Goal: Find contact information: Obtain details needed to contact an individual or organization

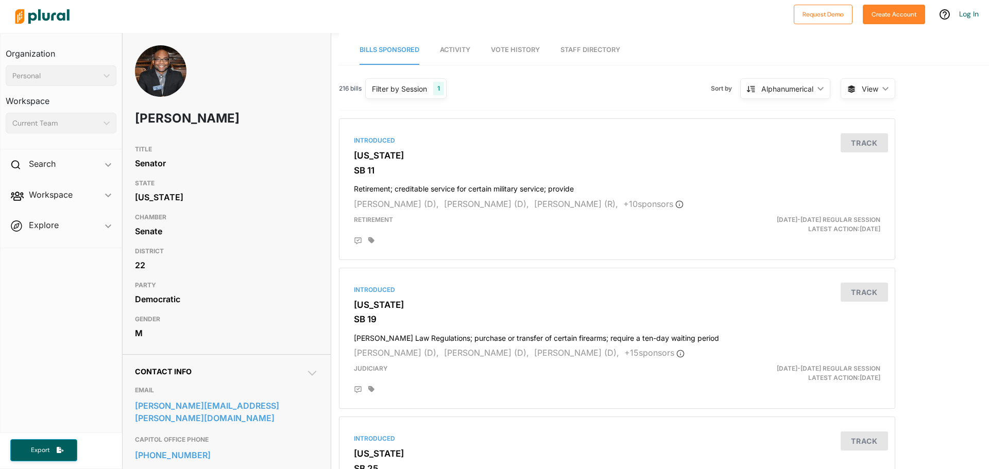
scroll to position [206, 0]
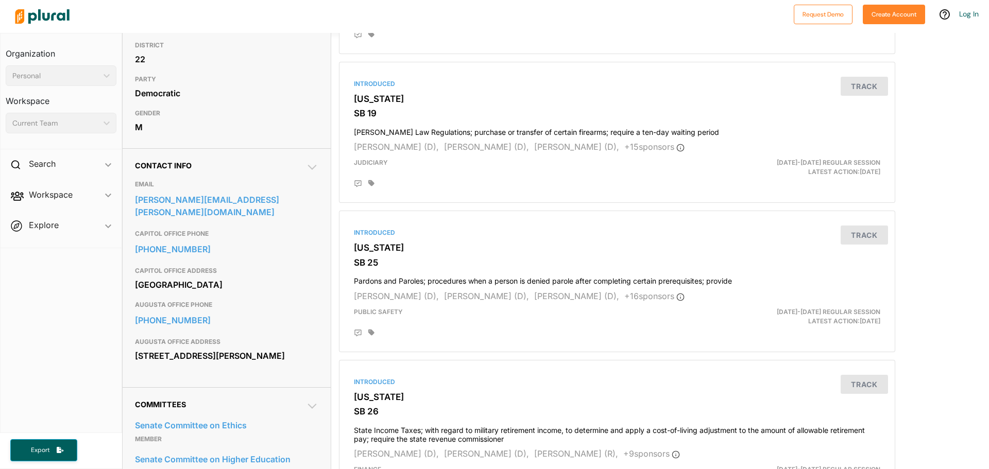
drag, startPoint x: 136, startPoint y: 354, endPoint x: 229, endPoint y: 369, distance: 94.0
click at [229, 364] on div "437 Walker St. Augusta, GA 30901" at bounding box center [226, 355] width 183 height 15
copy div "437 Walker St. Augusta, GA 30901"
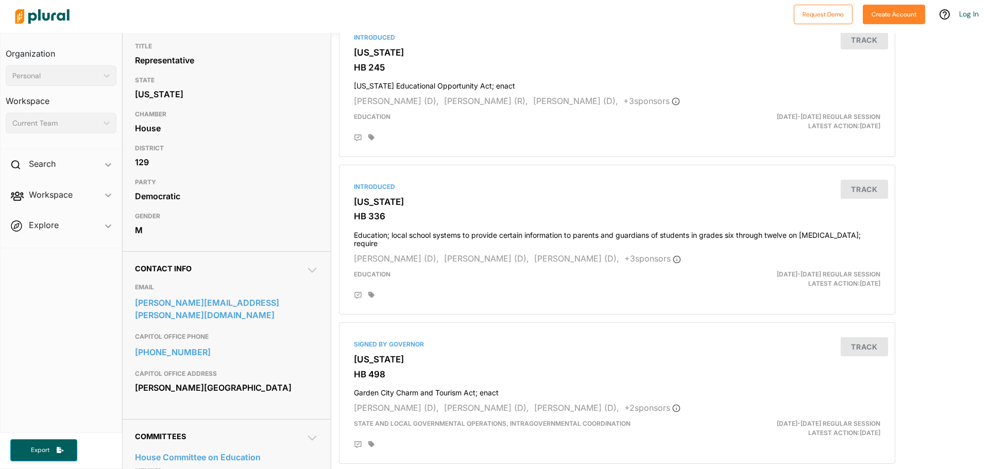
scroll to position [155, 0]
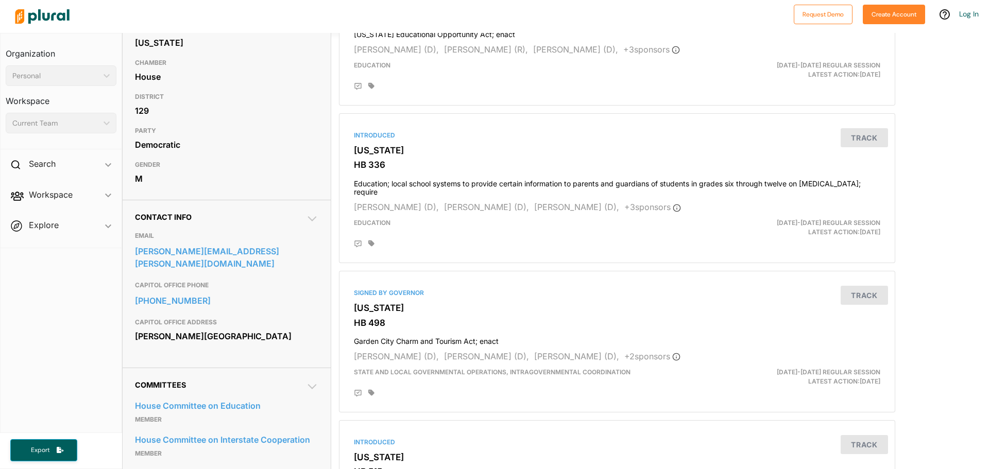
drag, startPoint x: 134, startPoint y: 322, endPoint x: 209, endPoint y: 338, distance: 76.4
click at [209, 338] on div "Contact Info EMAIL karlton.howard@house.ga.gov CAPITOL OFFICE PHONE 404-656-637…" at bounding box center [227, 284] width 208 height 168
copy div "Coverdell Legislative Office Building Atlanta, GA 30334"
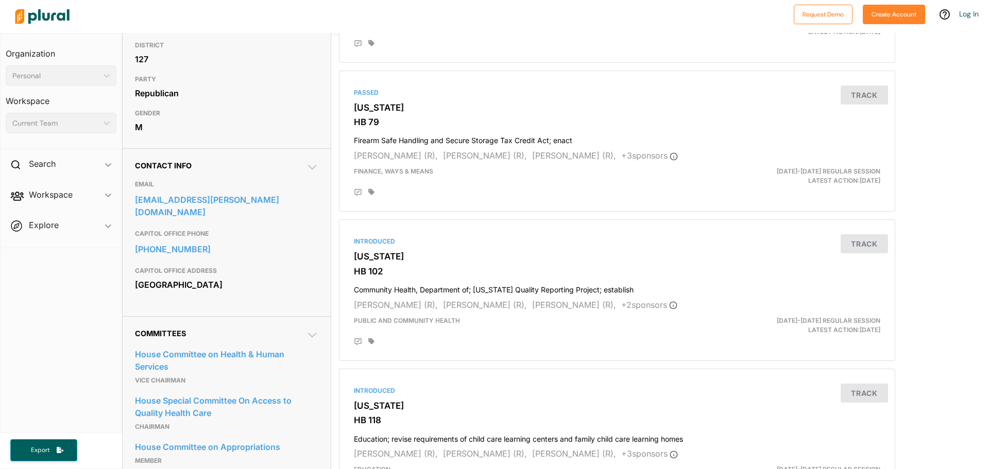
scroll to position [361, 0]
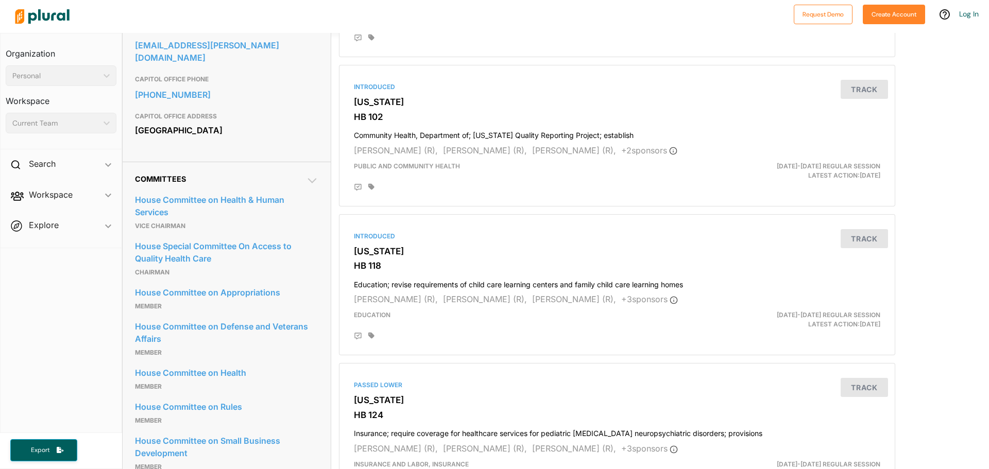
drag, startPoint x: 133, startPoint y: 114, endPoint x: 213, endPoint y: 128, distance: 80.6
click at [213, 128] on div "Contact Info EMAIL mark.newton@house.ga.gov CAPITOL OFFICE PHONE 404-656-7855 C…" at bounding box center [227, 78] width 208 height 168
copy div "State Capitol Atlanta, GA 30334"
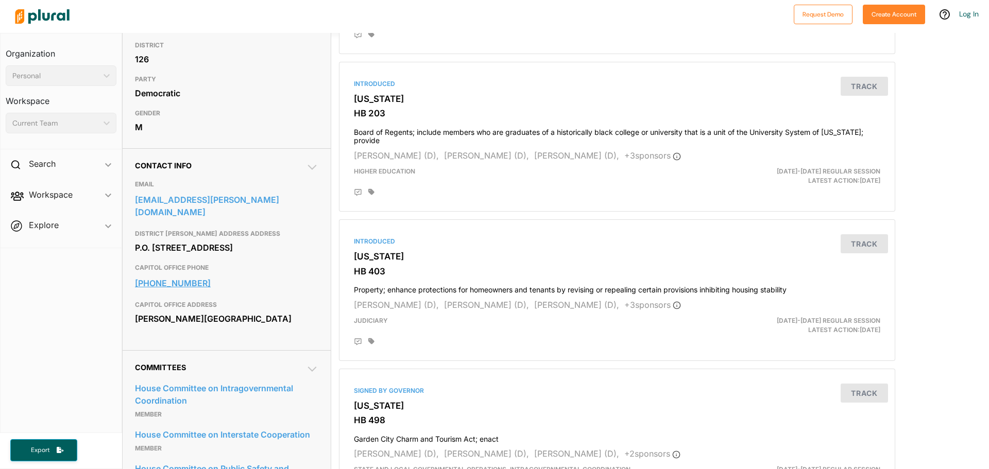
scroll to position [258, 0]
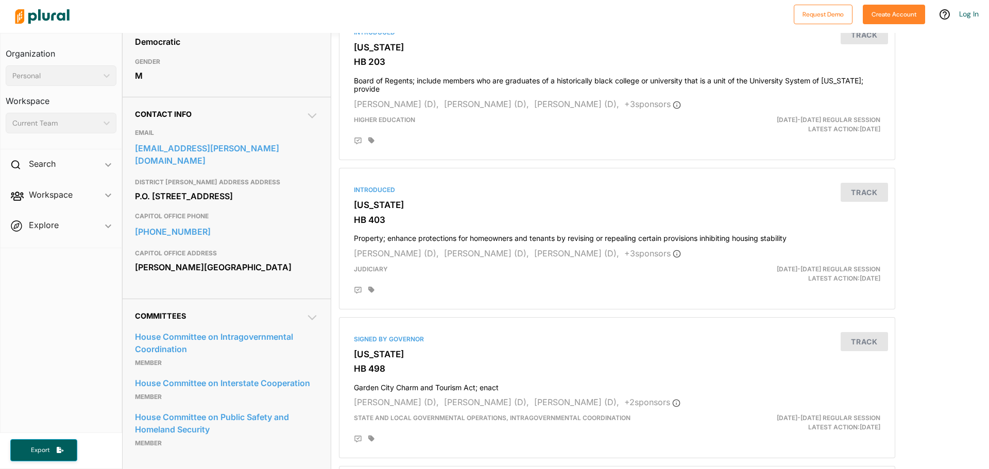
drag, startPoint x: 136, startPoint y: 266, endPoint x: 212, endPoint y: 280, distance: 77.5
click at [212, 275] on div "Coverdell Legislative Office Building Atlanta, GA 30334" at bounding box center [226, 267] width 183 height 15
copy div "Coverdell Legislative Office Building Atlanta, GA 30334"
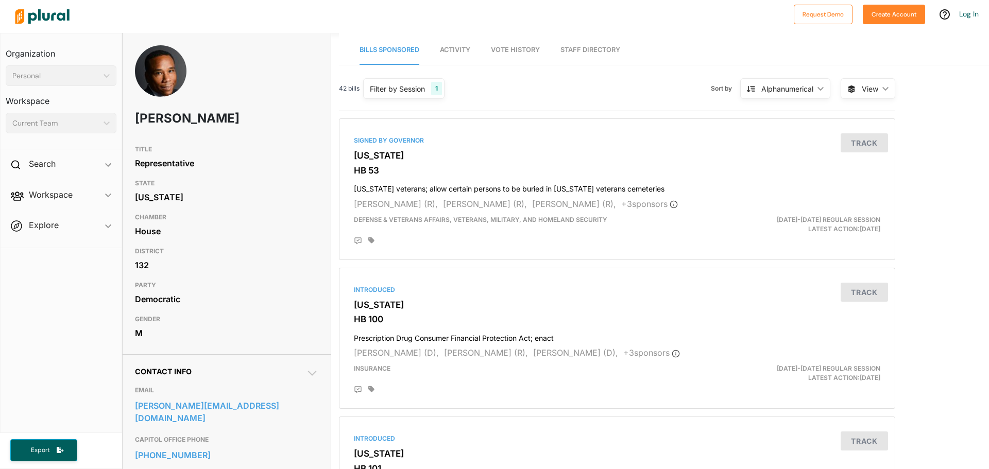
scroll to position [309, 0]
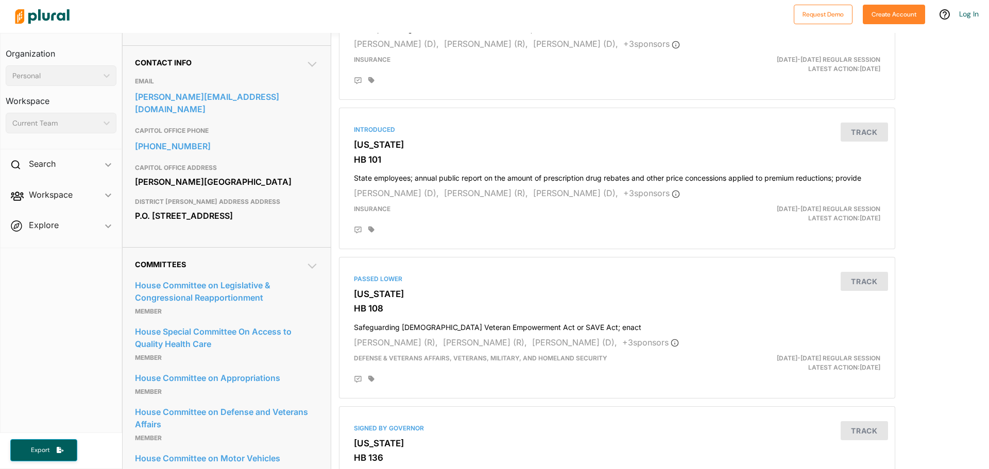
drag, startPoint x: 136, startPoint y: 168, endPoint x: 216, endPoint y: 184, distance: 82.0
click at [216, 184] on div "Coverdell Legislative Office Building Atlanta, GA 30334" at bounding box center [226, 181] width 183 height 15
copy div "Coverdell Legislative Office Building Atlanta, GA 30334"
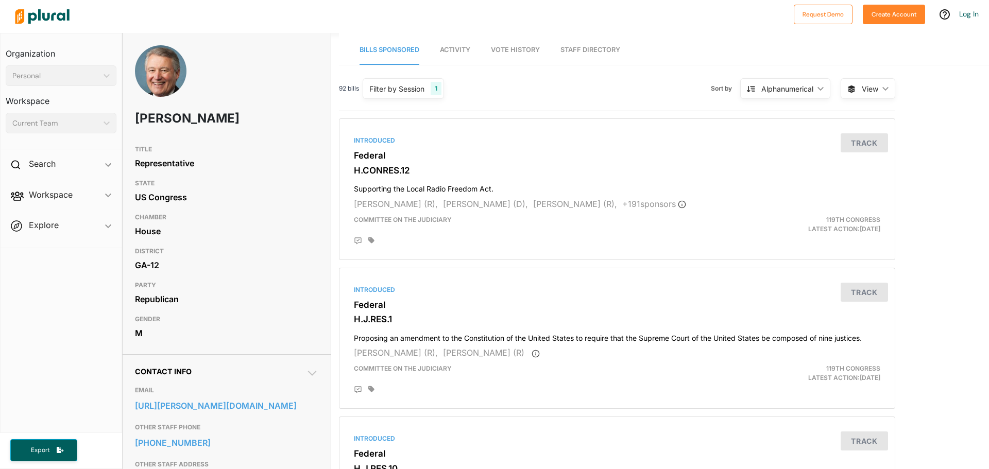
scroll to position [206, 0]
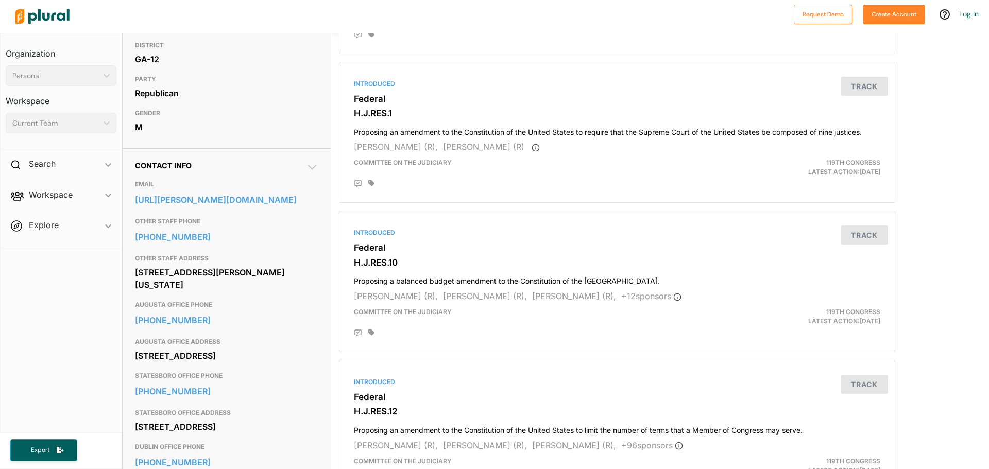
drag, startPoint x: 134, startPoint y: 273, endPoint x: 237, endPoint y: 284, distance: 102.7
click at [237, 284] on div "[STREET_ADDRESS][PERSON_NAME][US_STATE]" at bounding box center [226, 279] width 183 height 28
click at [250, 364] on div "[STREET_ADDRESS]" at bounding box center [226, 355] width 183 height 15
drag, startPoint x: 137, startPoint y: 356, endPoint x: 223, endPoint y: 383, distance: 90.6
click at [223, 364] on div "2743 Perimeter Parkway Building 200, Suite 105 Augusta, GA 30909" at bounding box center [226, 355] width 183 height 15
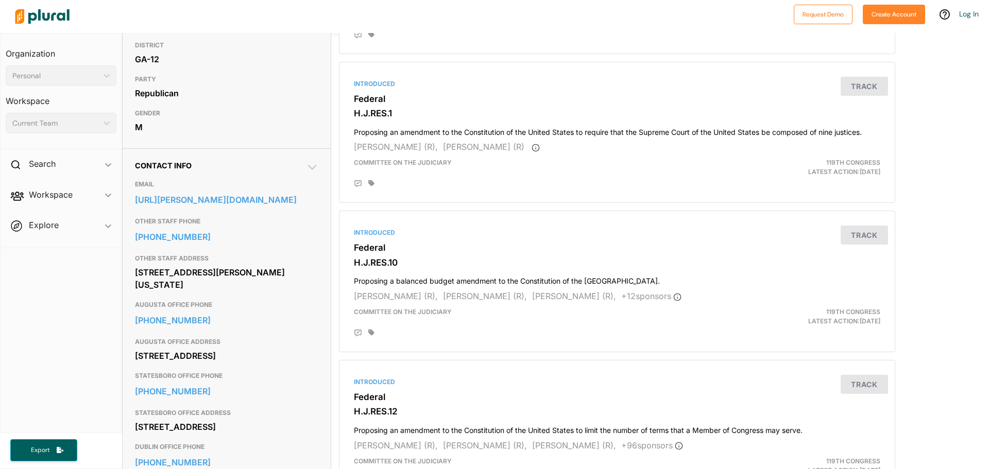
copy div "2743 Perimeter Parkway Building 200, Suite 105 Augusta, GA 30909"
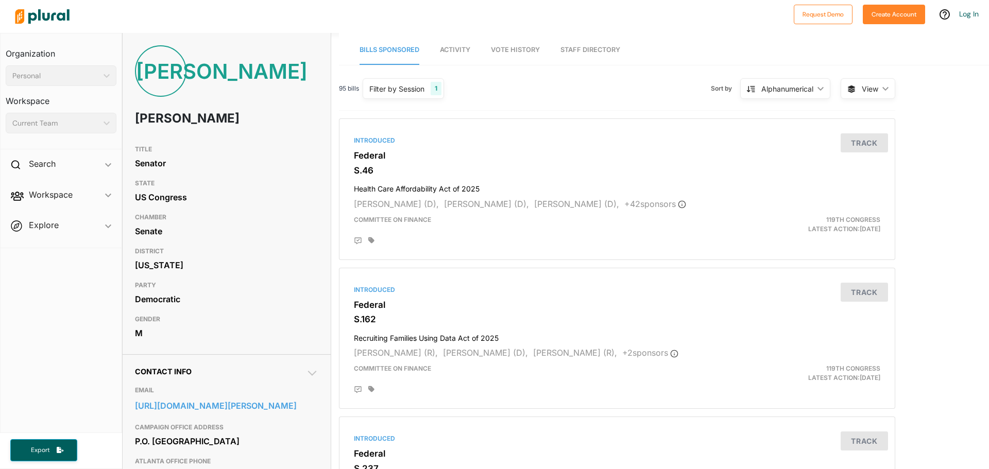
scroll to position [206, 0]
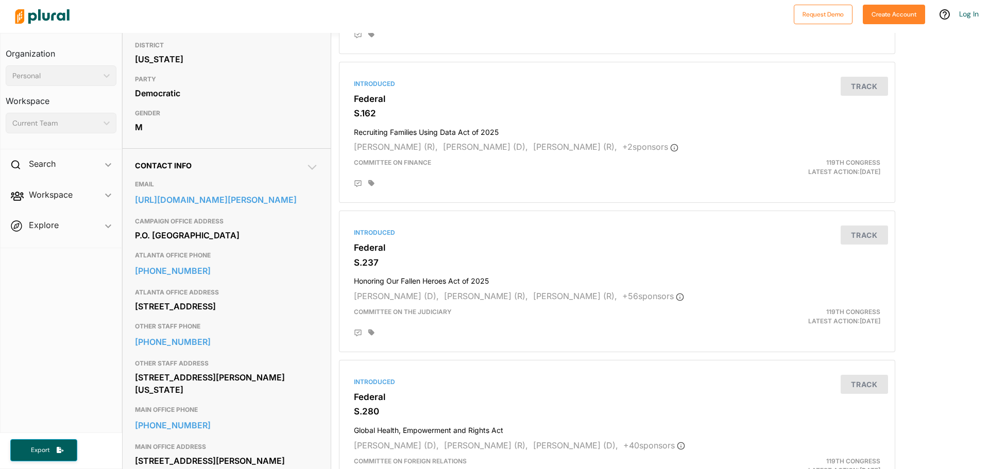
drag, startPoint x: 134, startPoint y: 319, endPoint x: 209, endPoint y: 334, distance: 76.2
click at [209, 314] on div "271 17th St. NW Suite 1510 Atlanta, GA 30363" at bounding box center [226, 306] width 183 height 15
copy div "271 17th St. NW Suite 1510 Atlanta, GA 30363"
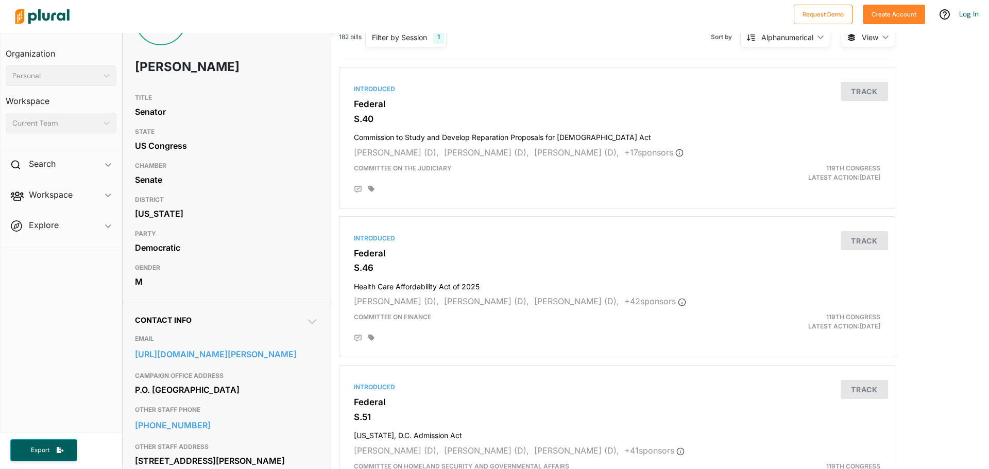
scroll to position [206, 0]
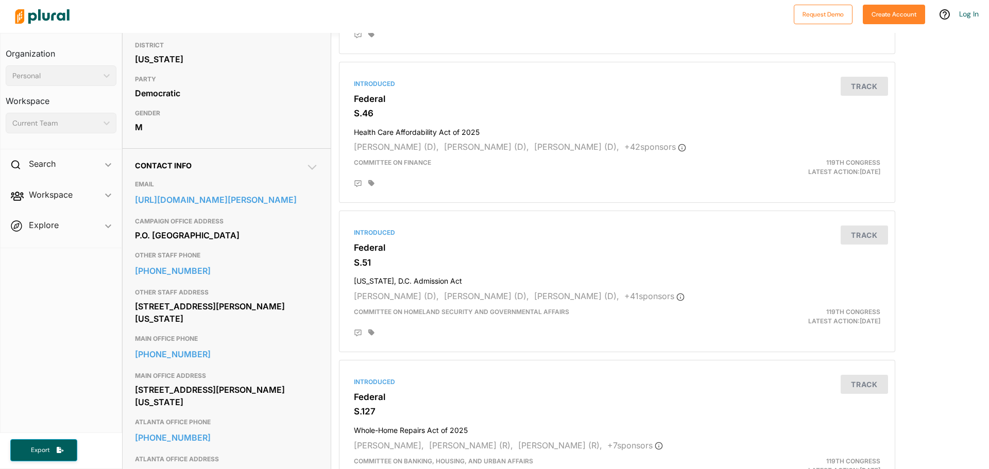
click at [136, 327] on div "[STREET_ADDRESS][PERSON_NAME][US_STATE]" at bounding box center [226, 313] width 183 height 28
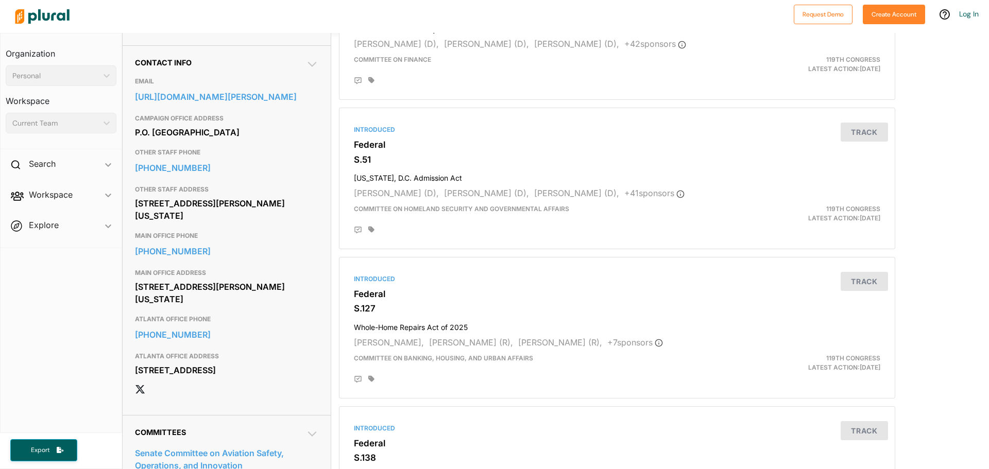
drag, startPoint x: 135, startPoint y: 396, endPoint x: 213, endPoint y: 413, distance: 79.5
click at [213, 378] on div "[STREET_ADDRESS]" at bounding box center [226, 370] width 183 height 15
copy div "[STREET_ADDRESS]"
